Goal: Task Accomplishment & Management: Manage account settings

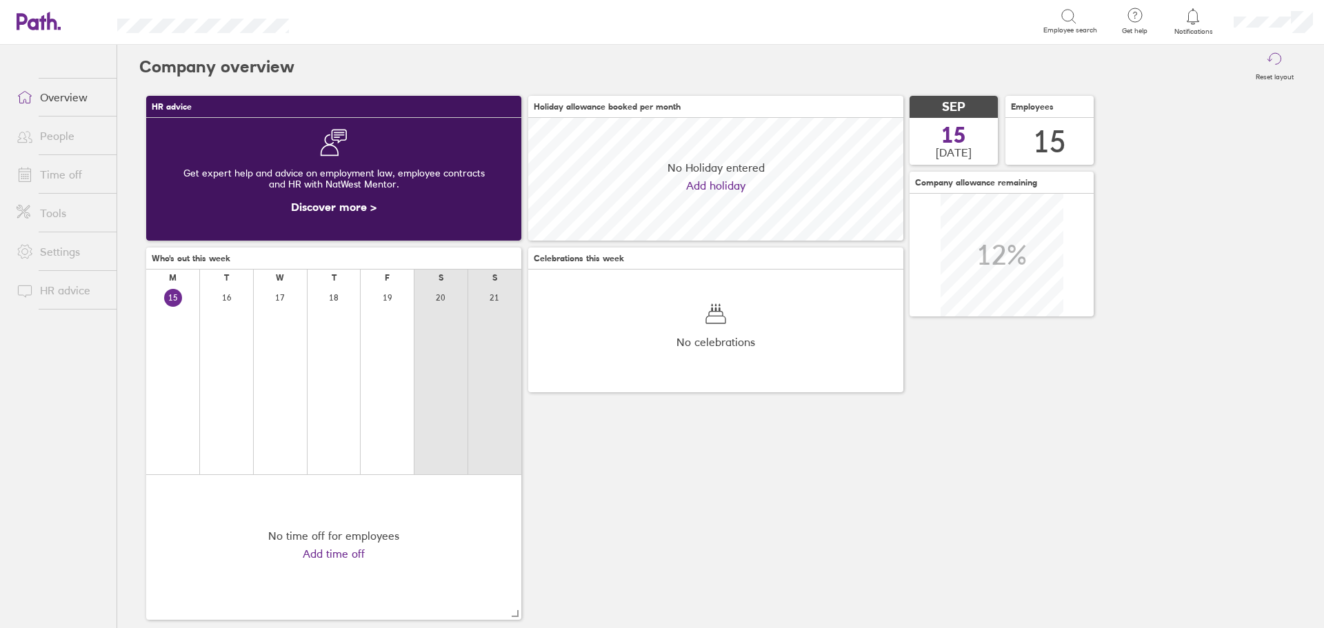
scroll to position [123, 375]
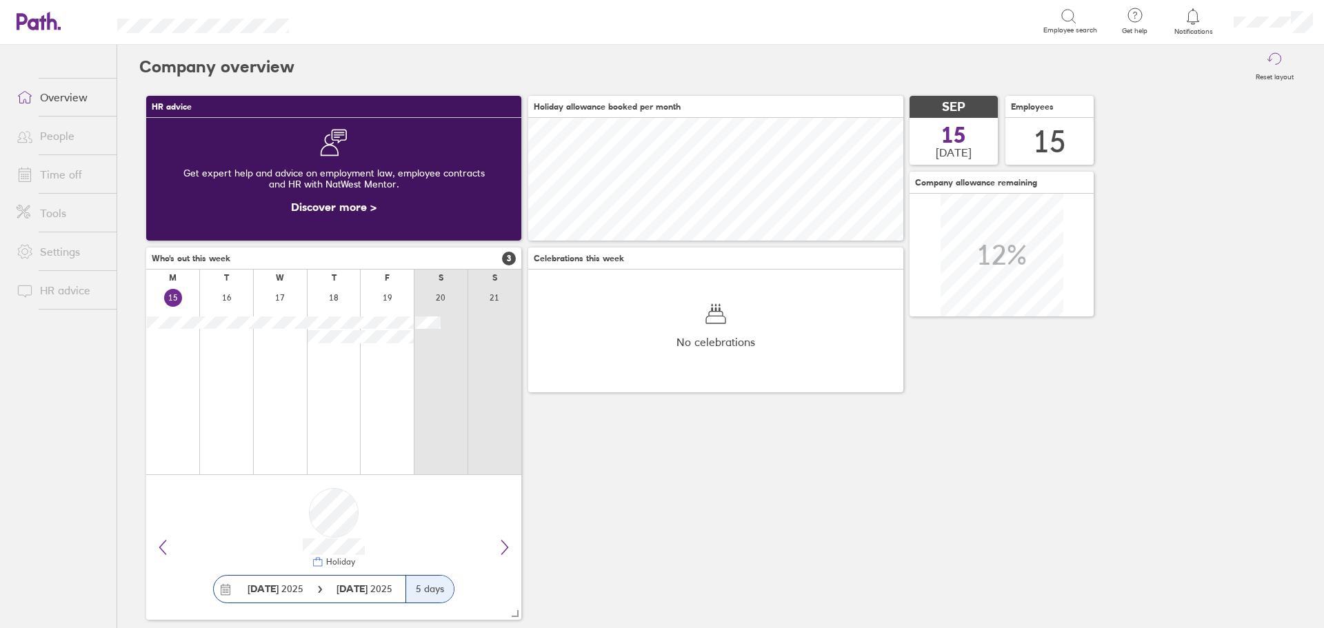
click at [54, 142] on link "People" at bounding box center [61, 136] width 111 height 28
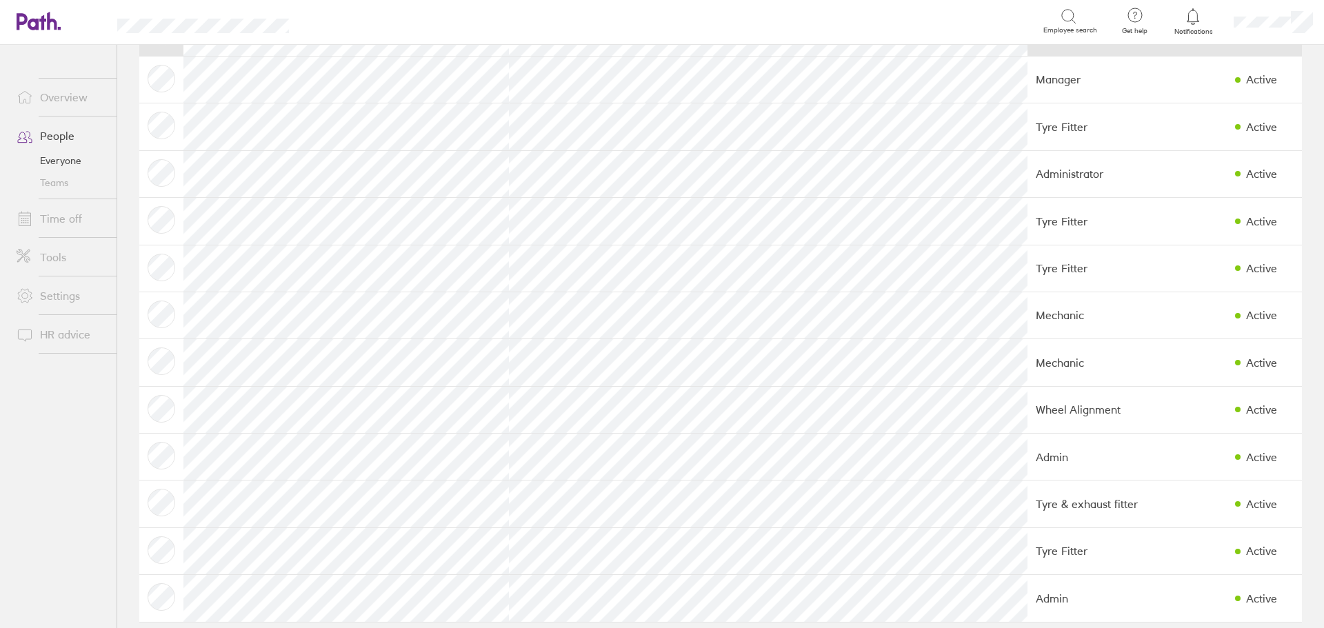
scroll to position [223, 0]
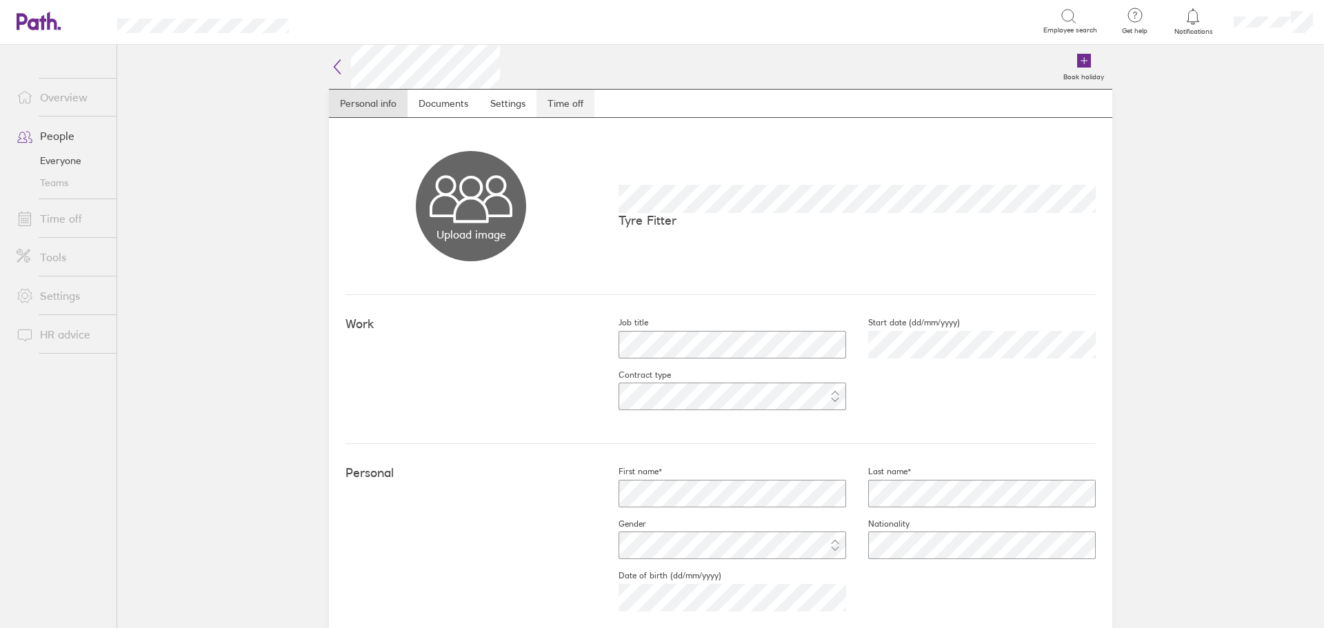
click at [577, 107] on link "Time off" at bounding box center [566, 104] width 58 height 28
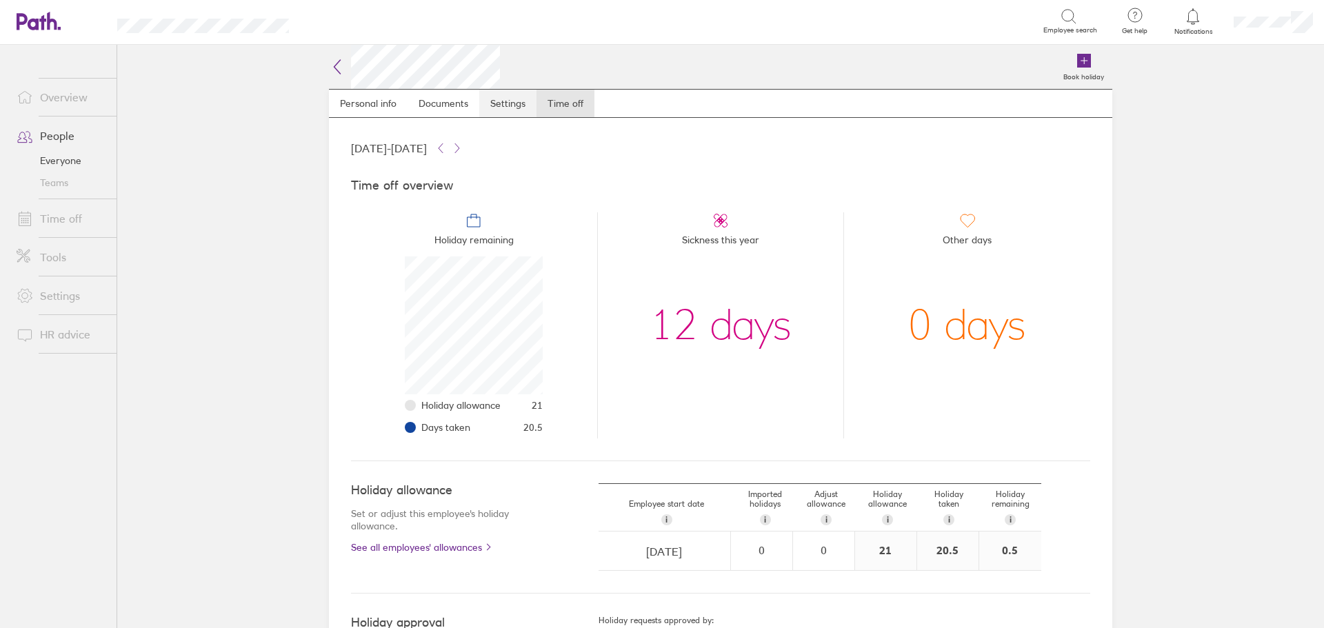
click at [484, 106] on link "Settings" at bounding box center [507, 104] width 57 height 28
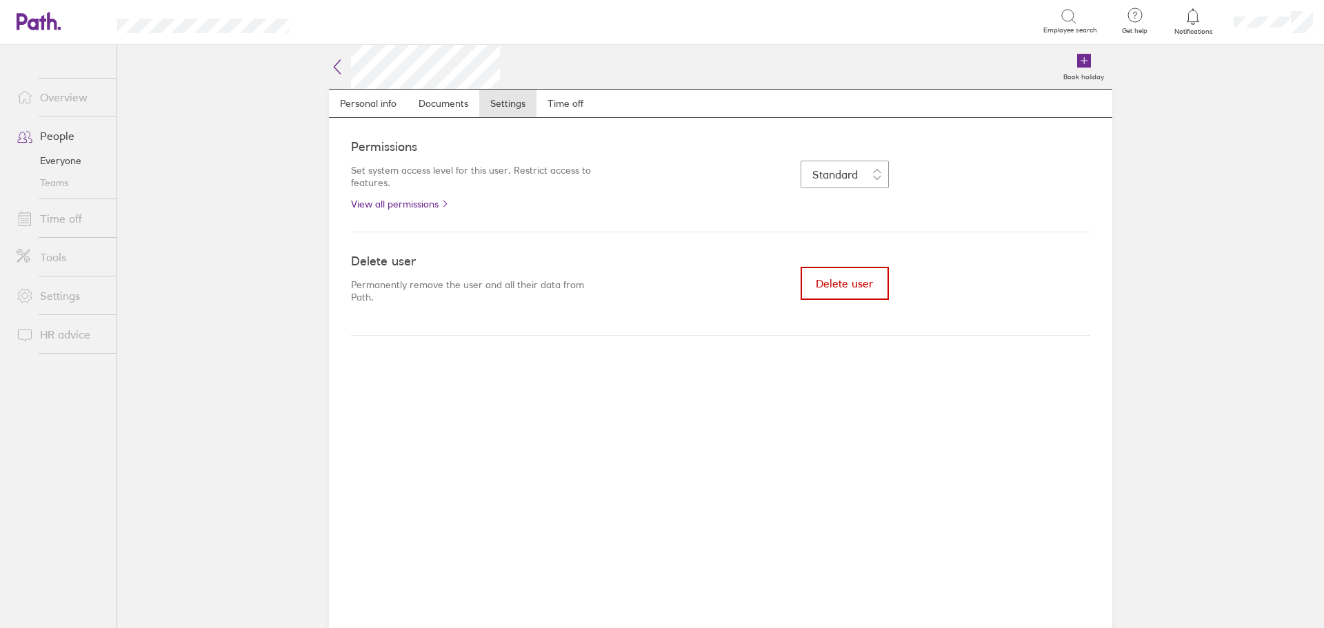
click at [842, 290] on span "Delete user" at bounding box center [844, 283] width 57 height 12
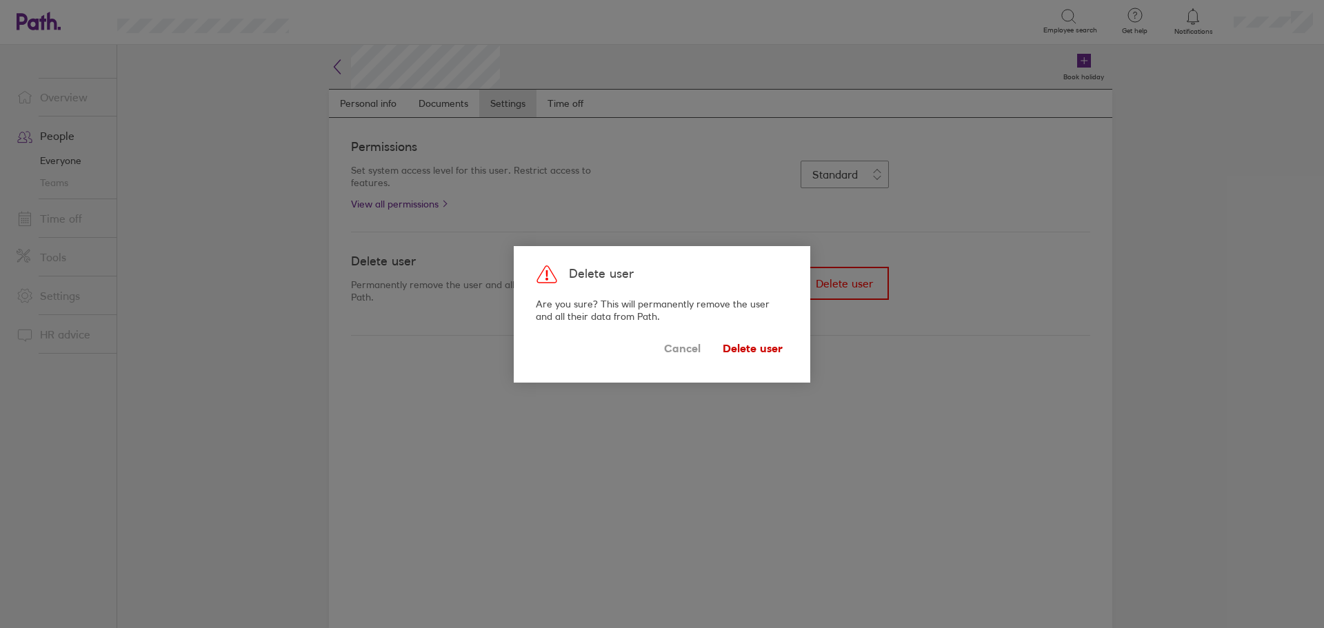
click at [767, 352] on span "Delete user" at bounding box center [753, 349] width 60 height 22
